Goal: Task Accomplishment & Management: Use online tool/utility

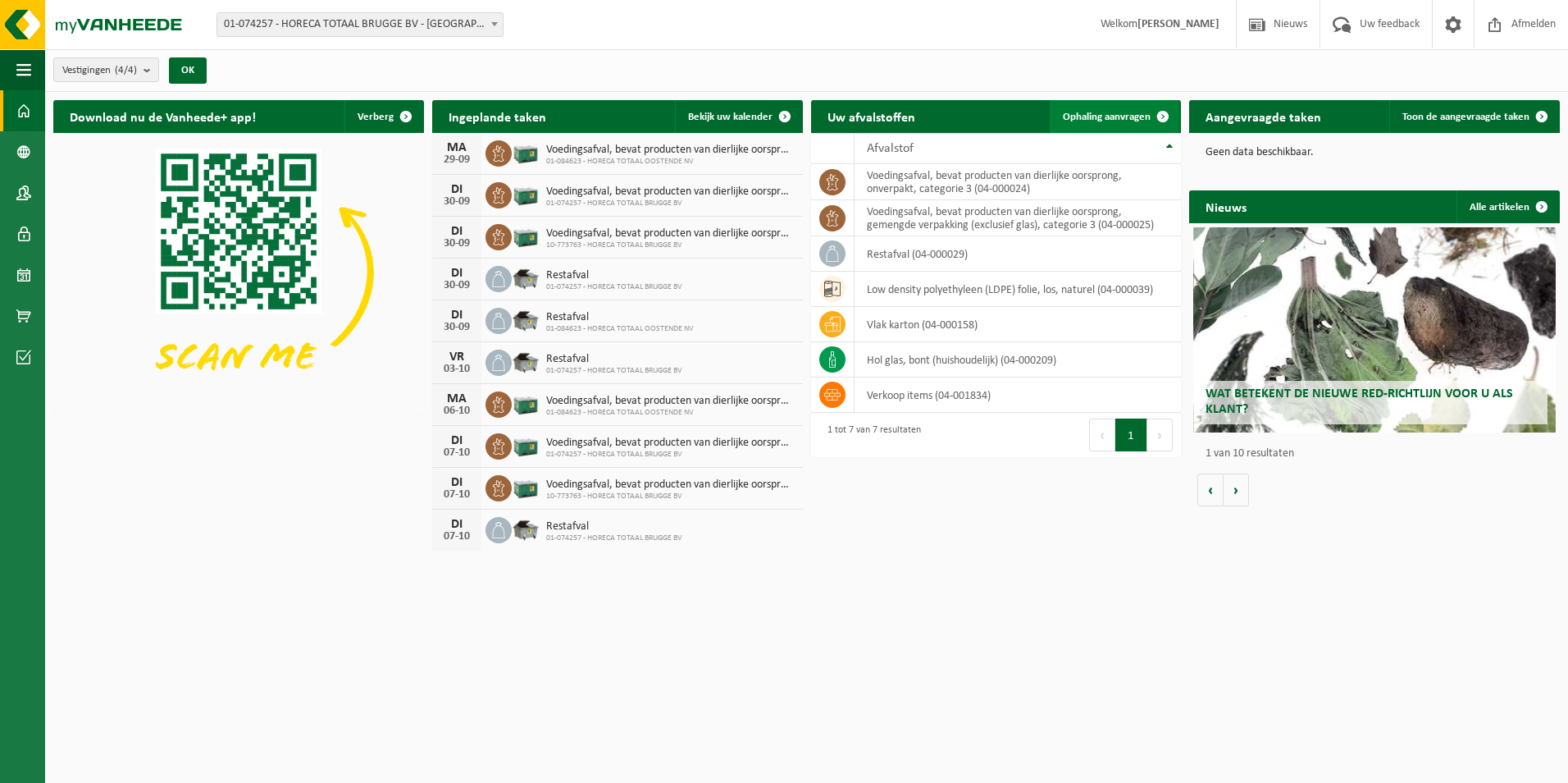
click at [1122, 112] on span "Ophaling aanvragen" at bounding box center [1106, 117] width 87 height 10
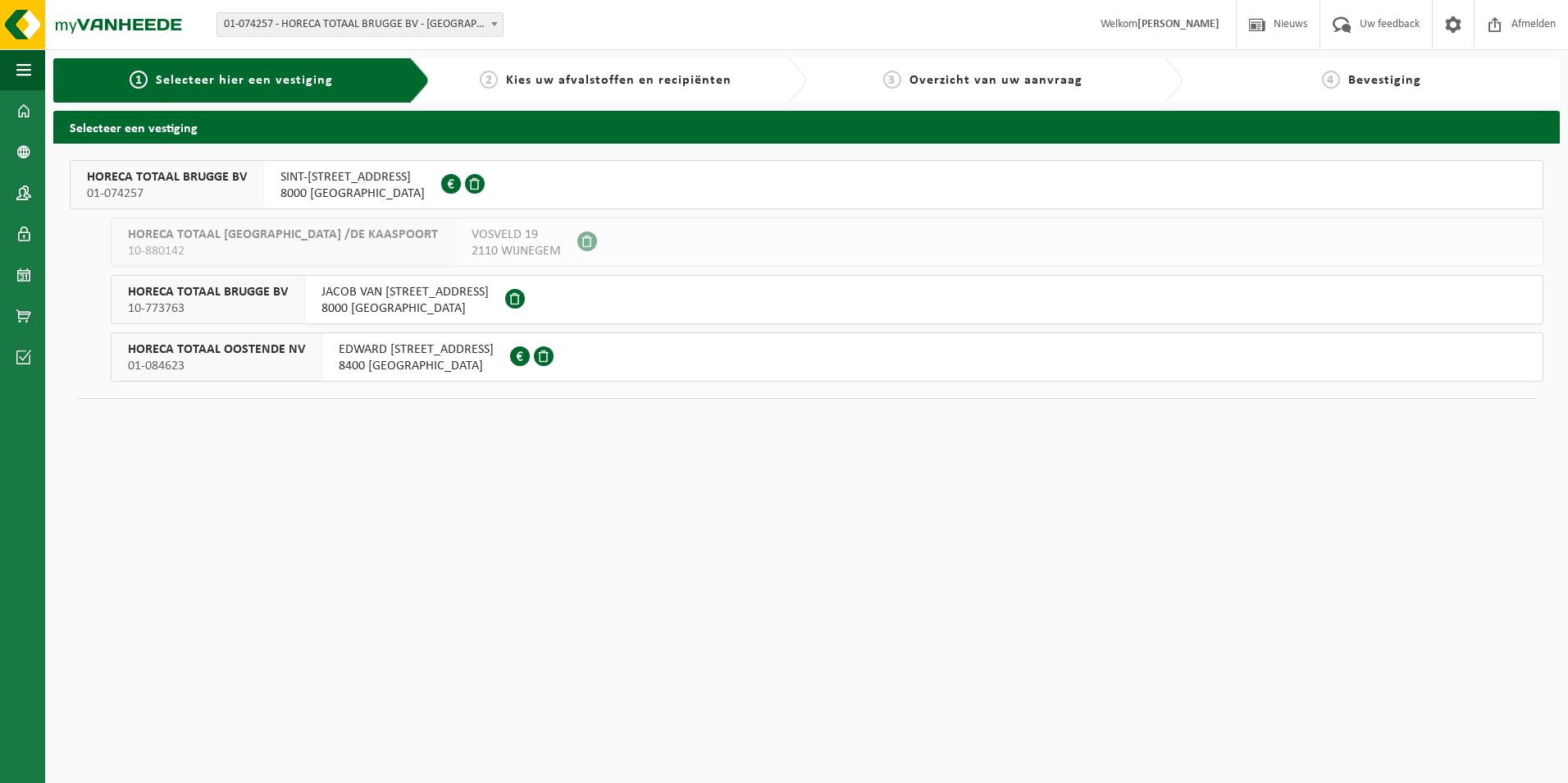
click at [233, 293] on span "HORECA TOTAAL BRUGGE BV" at bounding box center [208, 292] width 160 height 16
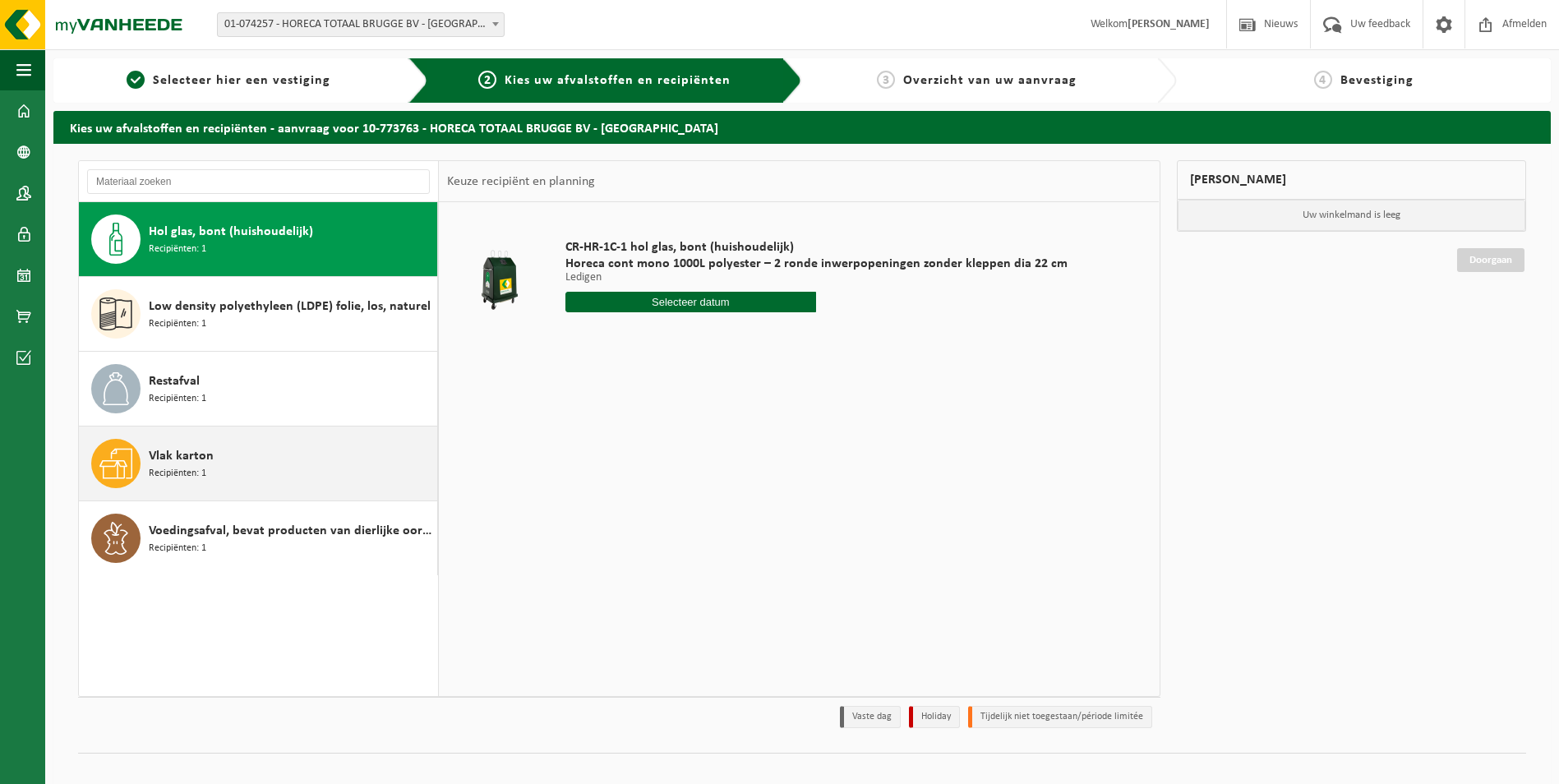
click at [264, 466] on div "Vlak karton Recipiënten: 1" at bounding box center [291, 464] width 285 height 49
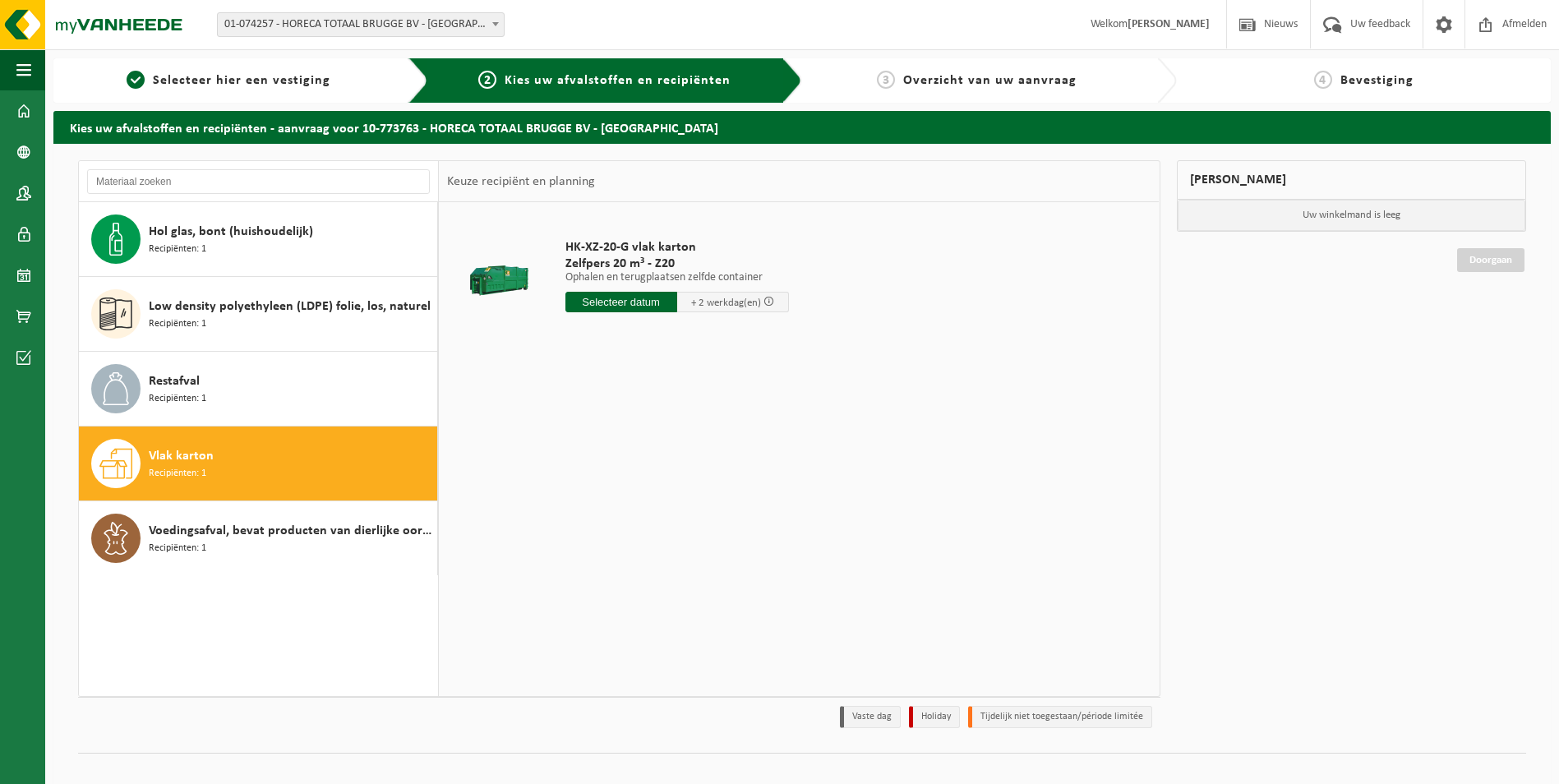
click at [639, 306] on input "text" at bounding box center [621, 302] width 112 height 21
click at [607, 496] on div "30" at bounding box center [609, 500] width 29 height 26
type input "Van 2025-09-30"
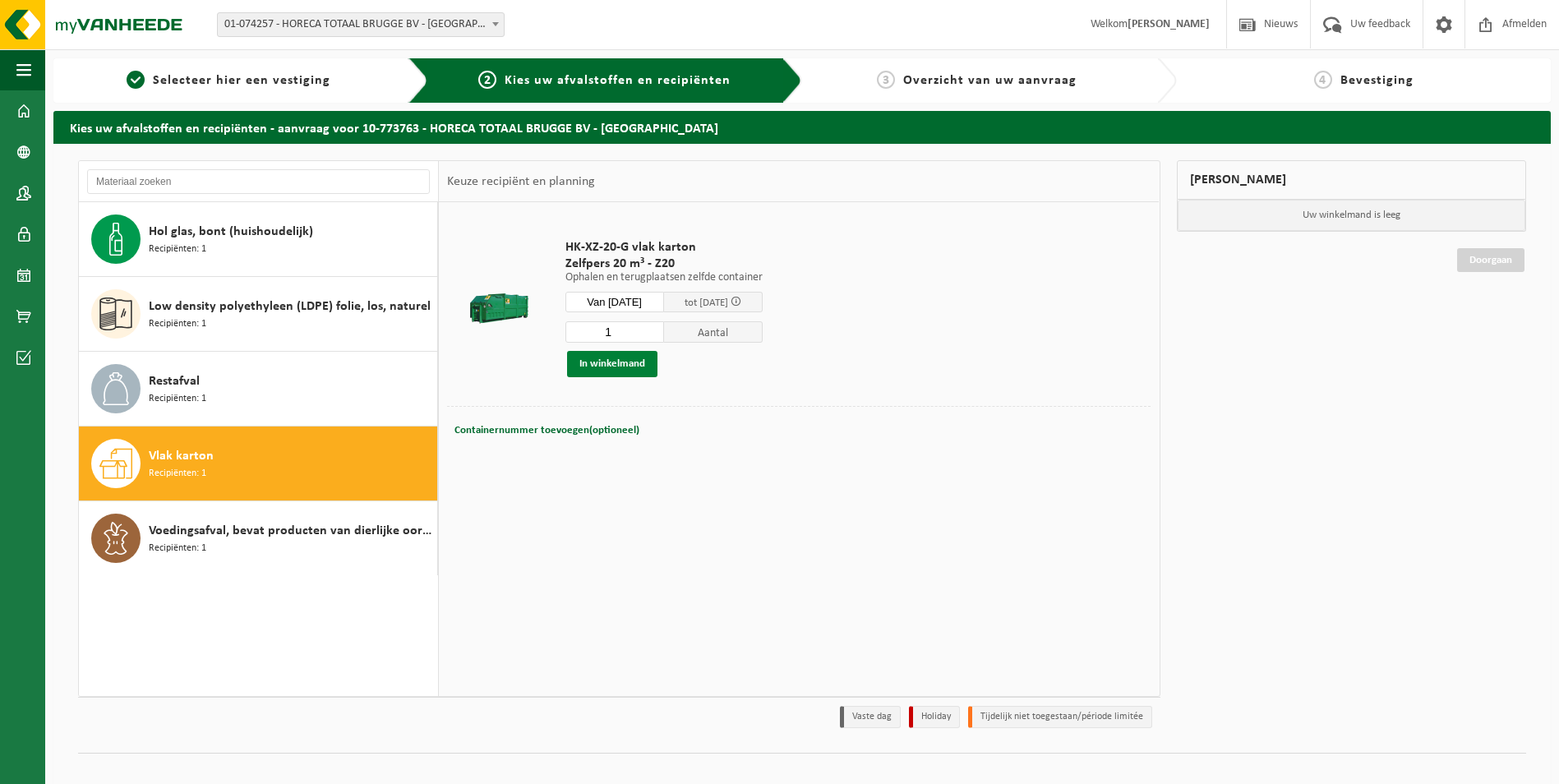
click at [626, 355] on button "In winkelmand" at bounding box center [613, 364] width 90 height 26
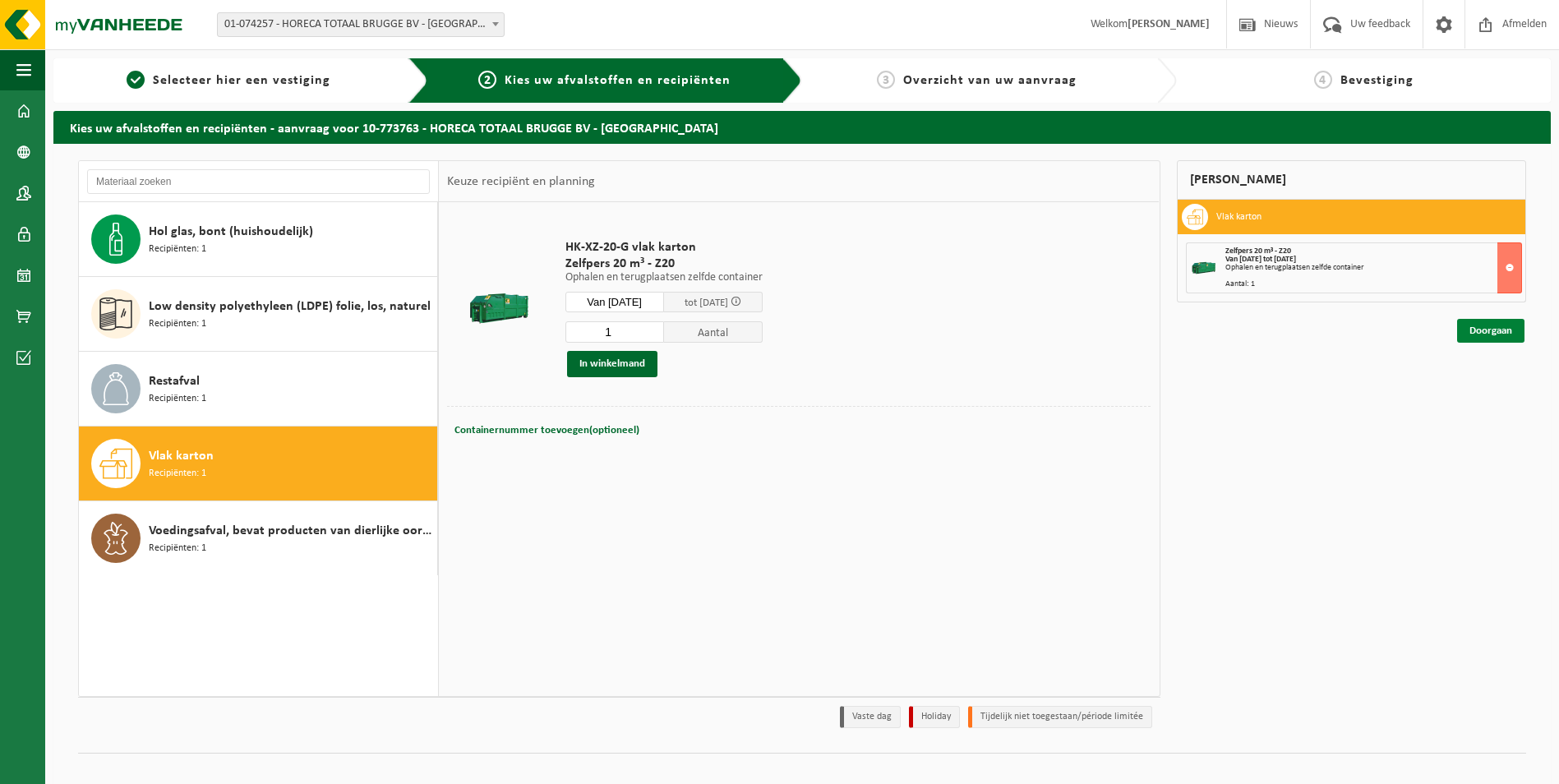
click at [1481, 332] on link "Doorgaan" at bounding box center [1491, 330] width 68 height 24
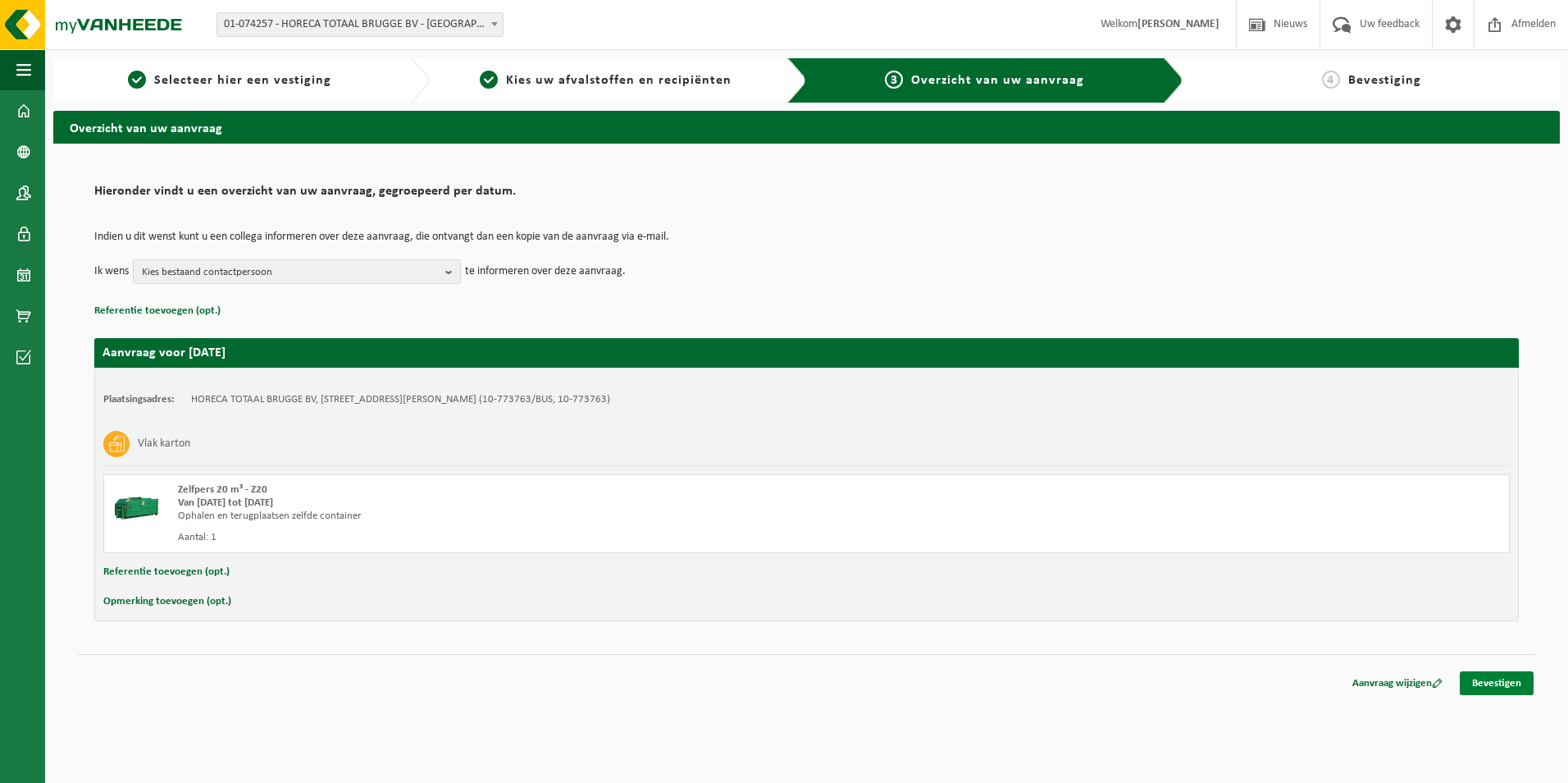
click at [1520, 682] on link "Bevestigen" at bounding box center [1497, 682] width 73 height 24
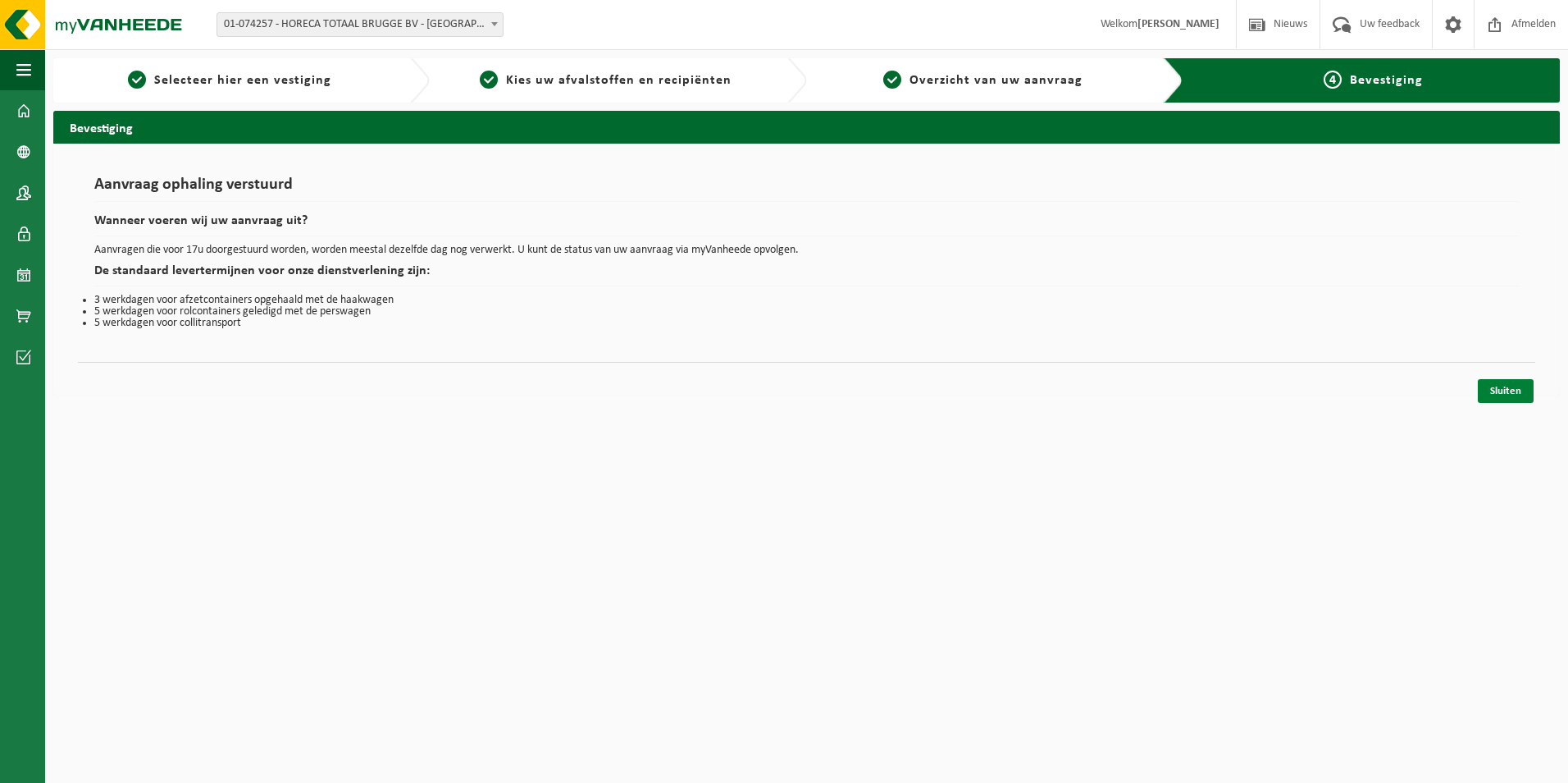
click at [1502, 397] on link "Sluiten" at bounding box center [1505, 391] width 55 height 24
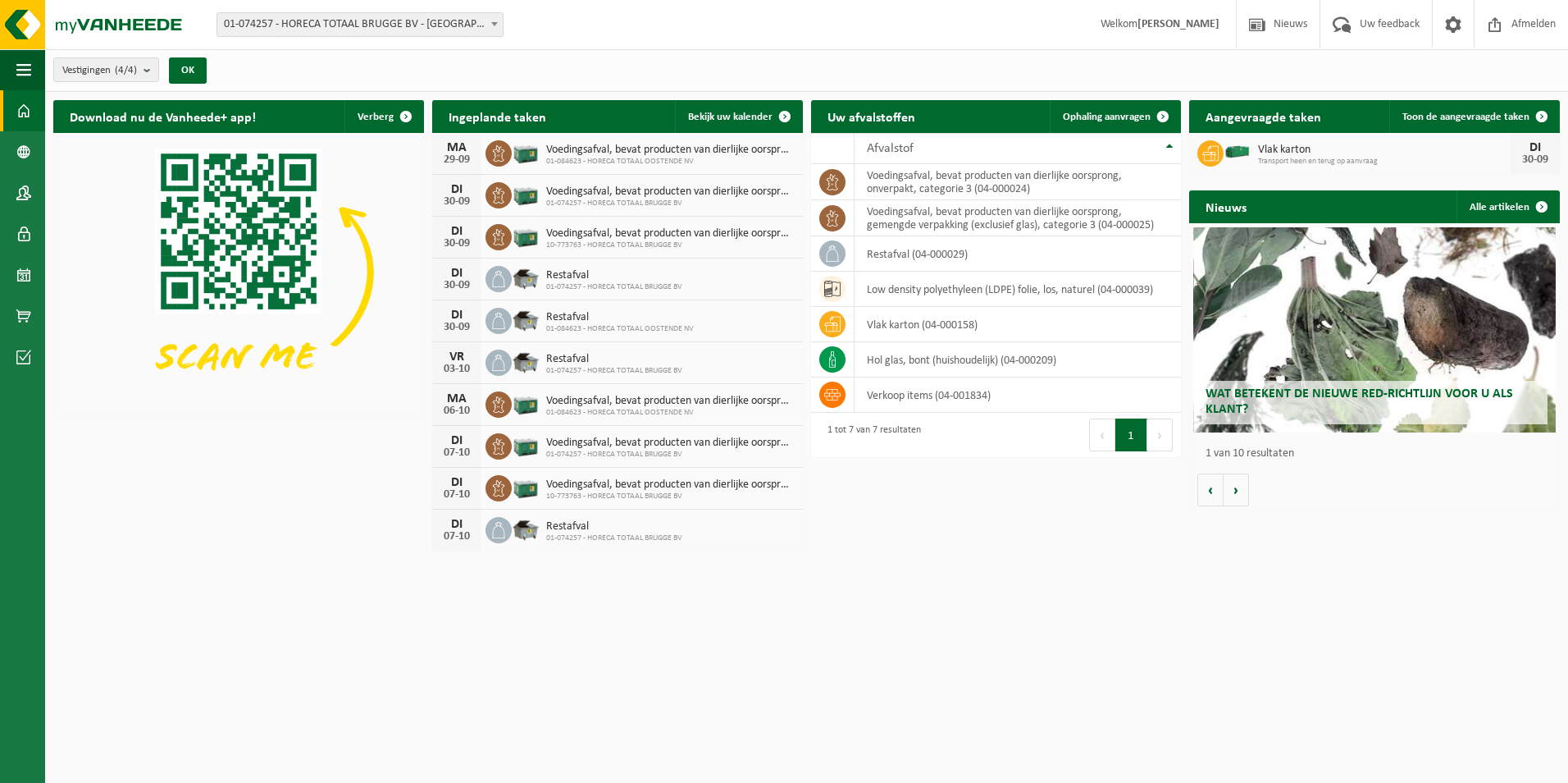
click at [648, 696] on html "Vestiging: 01-074257 - HORECA TOTAAL BRUGGE BV - BRUGGE 10-880142 - HORECA TOTA…" at bounding box center [784, 392] width 1568 height 783
click at [646, 681] on html "Vestiging: 01-074257 - HORECA TOTAAL BRUGGE BV - BRUGGE 10-880142 - HORECA TOTA…" at bounding box center [784, 392] width 1568 height 783
click at [622, 619] on html "Vestiging: 01-074257 - HORECA TOTAAL BRUGGE BV - BRUGGE 10-880142 - HORECA TOTA…" at bounding box center [784, 392] width 1568 height 783
